Goal: Communication & Community: Participate in discussion

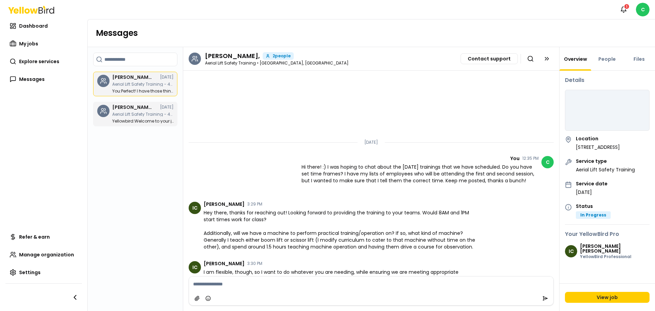
scroll to position [430, 0]
